Goal: Task Accomplishment & Management: Manage account settings

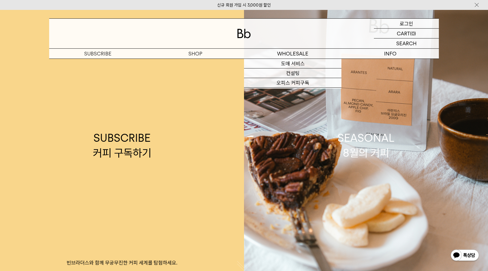
click at [402, 23] on p "로그인" at bounding box center [407, 24] width 14 height 10
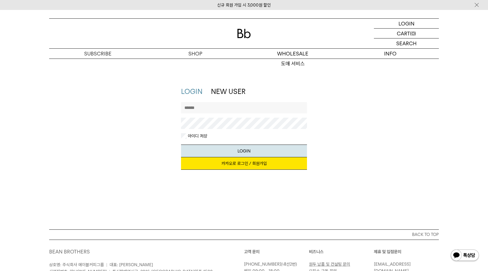
click at [230, 104] on input "text" at bounding box center [244, 107] width 126 height 11
click at [347, 116] on div "LOGIN NEW USER 지금 가입하시면 3,000원 쿠폰과 매월 회원 전용 커피 혜택을 드려요. 카카오로 로그인 / 회원가입 아이디로 로그…" at bounding box center [244, 131] width 396 height 88
click at [255, 102] on input "text" at bounding box center [244, 107] width 126 height 11
click at [245, 105] on input "text" at bounding box center [244, 107] width 126 height 11
click at [230, 106] on input "text" at bounding box center [244, 107] width 126 height 11
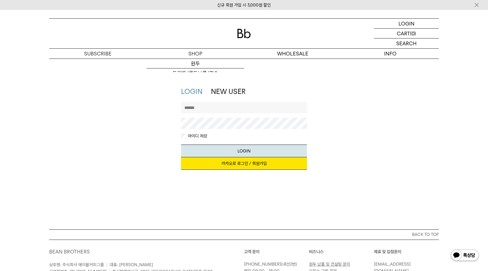
click at [207, 111] on input "text" at bounding box center [244, 107] width 126 height 11
click at [205, 107] on input "text" at bounding box center [244, 107] width 126 height 11
type input "******"
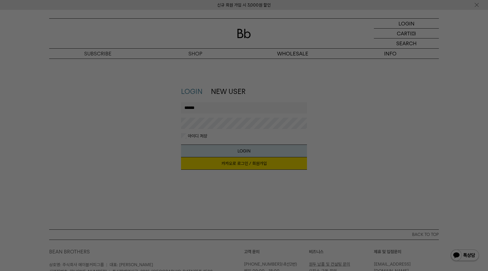
click at [203, 155] on div at bounding box center [244, 135] width 488 height 271
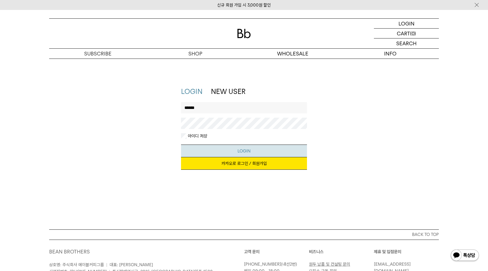
click at [229, 154] on button "LOGIN" at bounding box center [244, 150] width 126 height 13
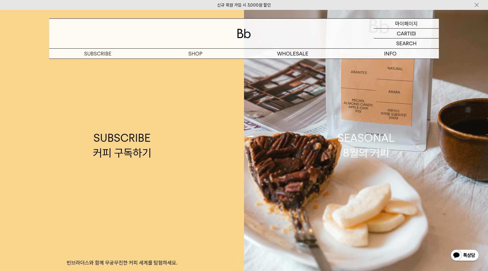
click at [411, 19] on p "마이페이지" at bounding box center [406, 24] width 23 height 10
click at [411, 21] on p "마이페이지" at bounding box center [406, 24] width 23 height 10
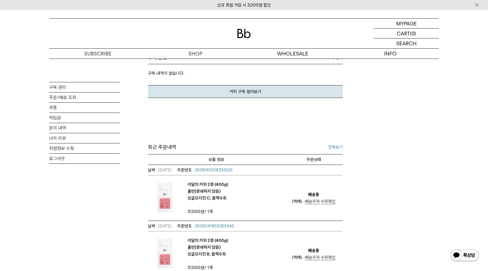
scroll to position [168, 0]
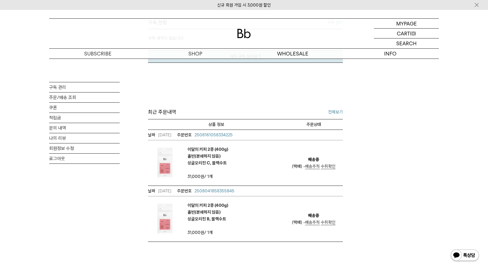
click at [466, 256] on img at bounding box center [464, 256] width 29 height 14
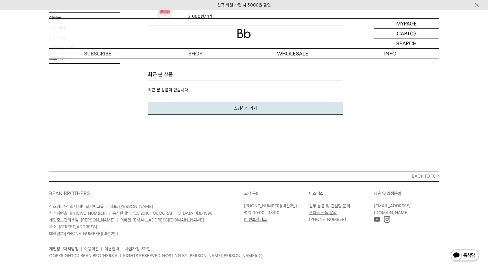
scroll to position [392, 0]
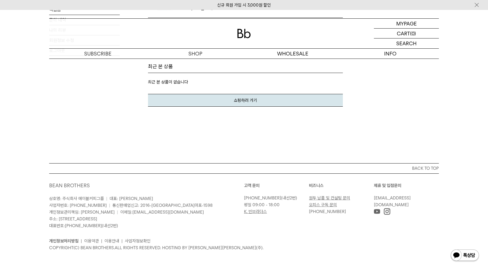
click at [245, 198] on link "[PHONE_NUMBER]" at bounding box center [262, 197] width 37 height 5
click at [251, 212] on link "K. 빈브라더스" at bounding box center [255, 211] width 23 height 5
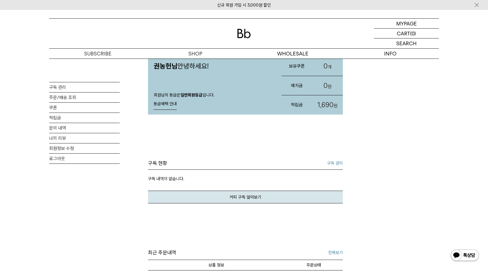
scroll to position [0, 0]
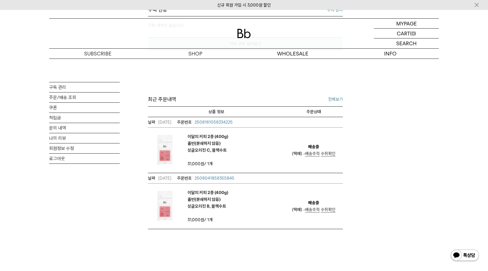
scroll to position [183, 0]
